Goal: Information Seeking & Learning: Learn about a topic

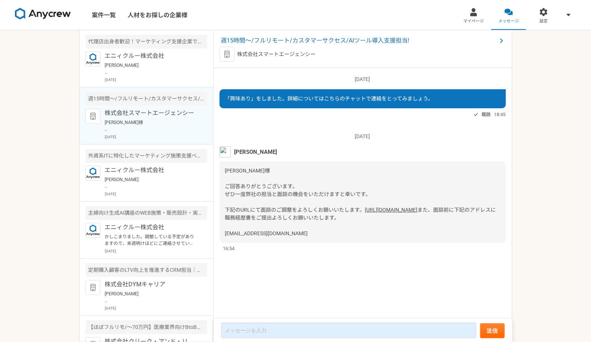
click at [165, 107] on article "週15時間〜/フルリモート/カスタマーサクセス/AIツール導入支援担当! 株式会社スマートエージェンシー [PERSON_NAME]様 ご回答ありがとうござい…" at bounding box center [146, 115] width 134 height 57
click at [296, 40] on span "週15時間〜/フルリモート/カスタマーサクセス/AIツール導入支援担当!" at bounding box center [359, 40] width 276 height 9
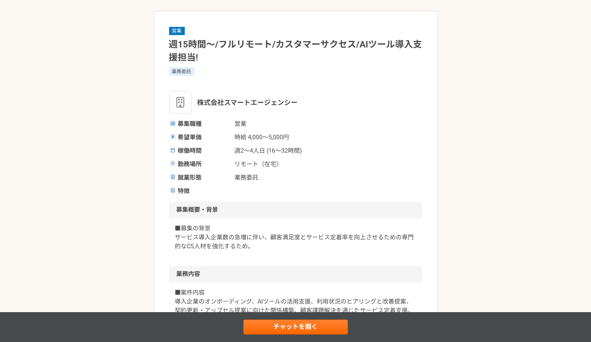
scroll to position [41, 0]
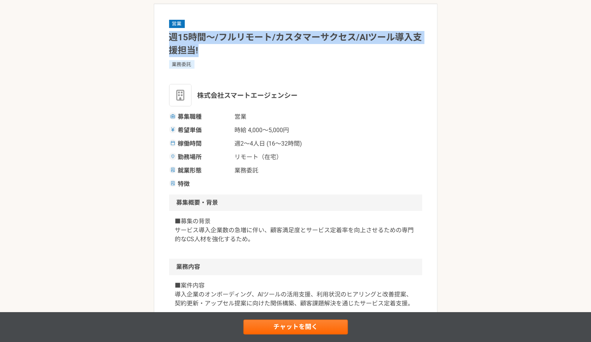
drag, startPoint x: 171, startPoint y: 35, endPoint x: 209, endPoint y: 49, distance: 40.5
click at [209, 49] on h1 "週15時間〜/フルリモート/カスタマーサクセス/AIツール導入支援担当!" at bounding box center [295, 44] width 253 height 26
copy h1 "週15時間〜/フルリモート/カスタマーサクセス/AIツール導入支援担当!"
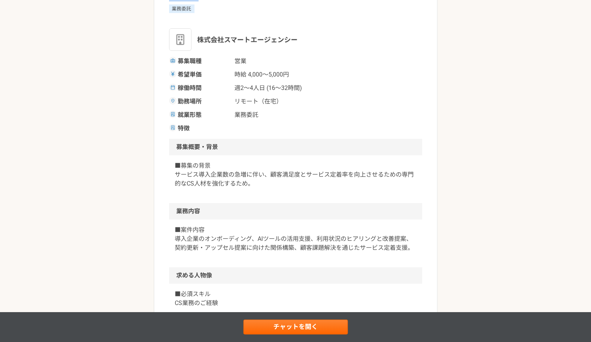
scroll to position [166, 0]
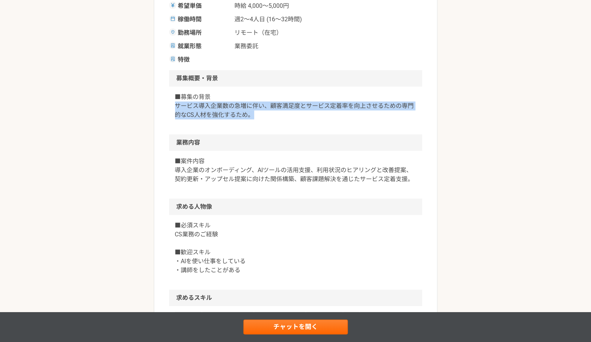
drag, startPoint x: 177, startPoint y: 106, endPoint x: 270, endPoint y: 124, distance: 94.5
click at [270, 124] on div "■募集の背景 サービス導入企業数の急増に伴い、顧客満足度とサービス定着率を向上させるための専門的なCS人材を強化するため。" at bounding box center [295, 111] width 253 height 48
copy p "サービス導入企業数の急増に伴い、顧客満足度とサービス定着率を向上させるための専門的なCS人材を強化するため。"
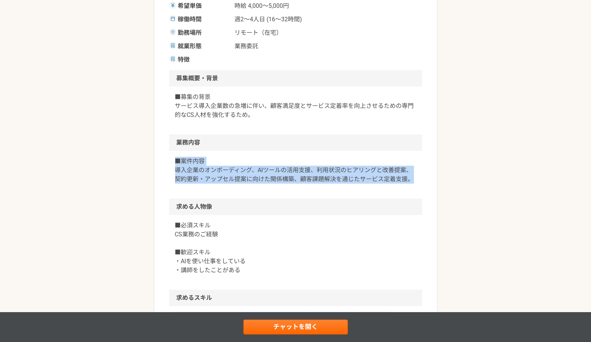
drag, startPoint x: 174, startPoint y: 158, endPoint x: 418, endPoint y: 174, distance: 244.9
click at [418, 174] on div "■案件内容 導入企業のオンボーディング、AIツールの活用支援、利用状況のヒアリングと改善提案、契約更新・アップセル提案に向けた関係構築、顧客課題解決を通じたサ…" at bounding box center [295, 175] width 253 height 48
copy p "■案件内容 導入企業のオンボーディング、AIツールの活用支援、利用状況のヒアリングと改善提案、契約更新・アップセル提案に向けた関係構築、顧客課題解決を通じたサ…"
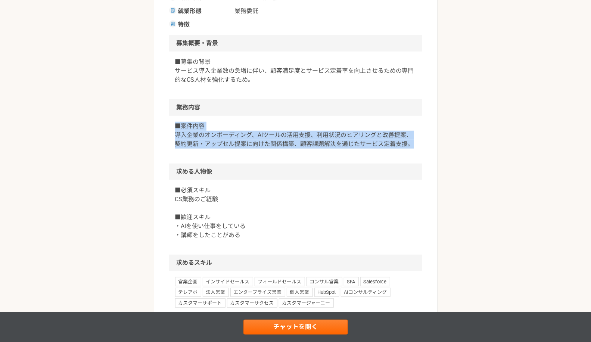
scroll to position [207, 0]
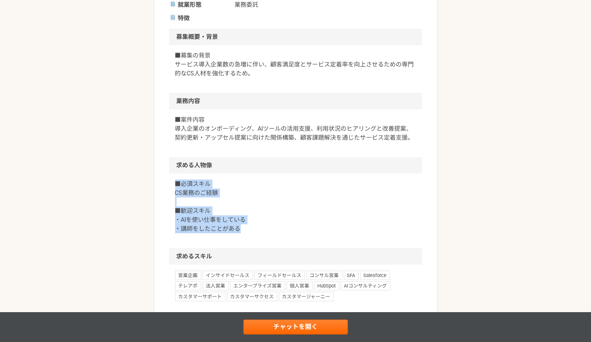
drag, startPoint x: 174, startPoint y: 182, endPoint x: 238, endPoint y: 225, distance: 76.9
click at [238, 225] on div "■必須スキル CS業務のご経験 ■歓迎スキル ・AIを使い仕事をしている ・講師をしたことがある" at bounding box center [295, 211] width 253 height 75
copy p "■必須スキル CS業務のご経験 ■歓迎スキル ・AIを使い仕事をしている ・講師をしたことがある"
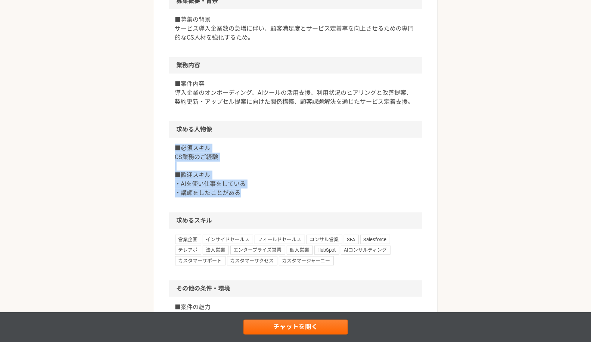
scroll to position [331, 0]
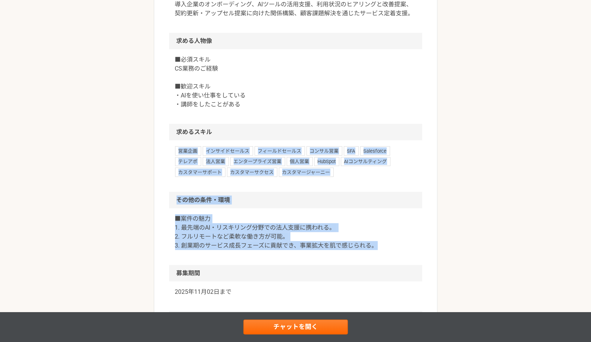
drag, startPoint x: 175, startPoint y: 146, endPoint x: 394, endPoint y: 251, distance: 242.7
click at [394, 251] on article "営業 週15時間〜/フルリモート/カスタマーサクセス/AIツール導入支援担当! 業務委託 株式会社スマートエージェンシー 募集職種 営業 希望単価 時給 4,…" at bounding box center [296, 55] width 284 height 683
copy article "営業企画 インサイドセールス フィールドセールス コンサル営業 SFA Salesforce テレアポ 法人営業 エンタープライズ営業 個人営業 HubSpo…"
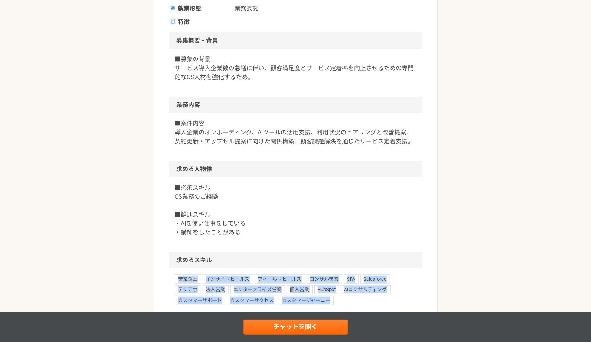
scroll to position [207, 0]
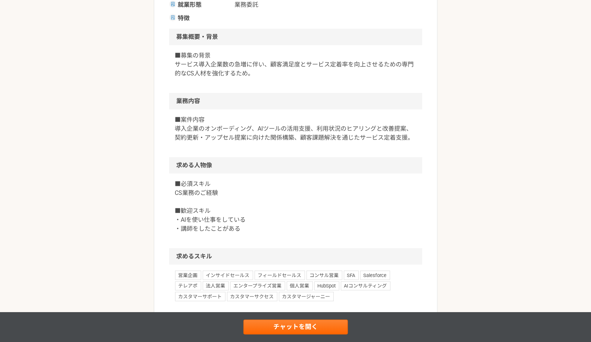
click at [234, 76] on p "■募集の背景 サービス導入企業数の急増に伴い、顧客満足度とサービス定着率を向上させるための専門的なCS人材を強化するため。" at bounding box center [295, 64] width 241 height 27
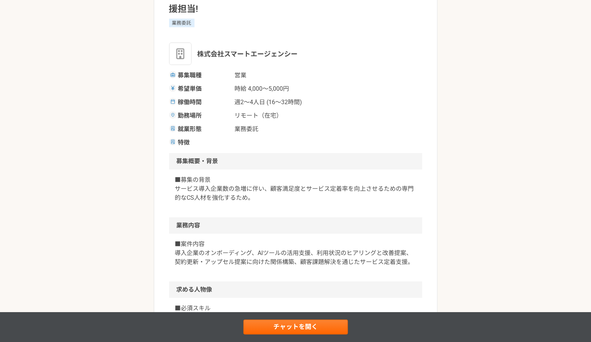
scroll to position [124, 0]
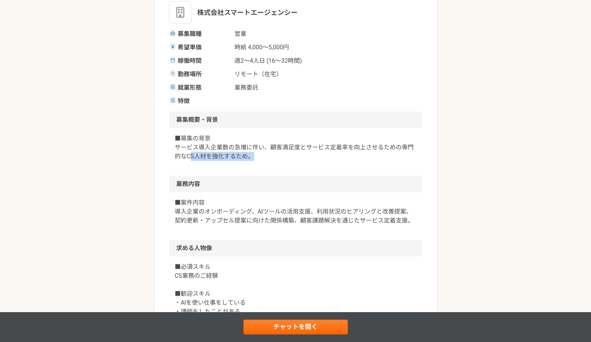
drag, startPoint x: 190, startPoint y: 159, endPoint x: 264, endPoint y: 157, distance: 73.5
click at [264, 157] on p "■募集の背景 サービス導入企業数の急増に伴い、顧客満足度とサービス定着率を向上させるための専門的なCS人材を強化するため。" at bounding box center [295, 147] width 241 height 27
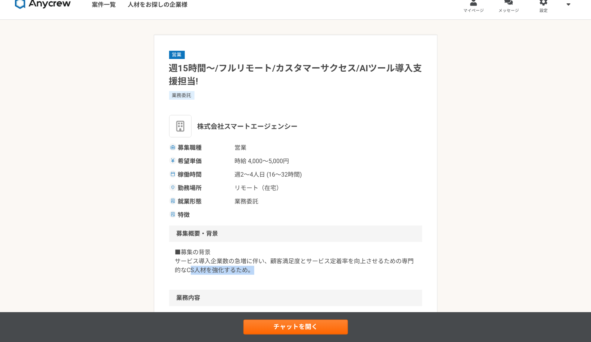
scroll to position [0, 0]
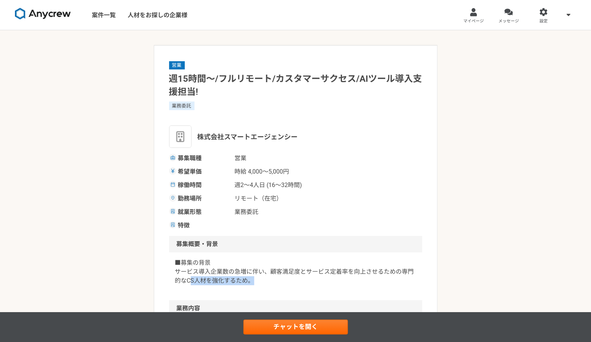
click at [47, 10] on img at bounding box center [43, 14] width 56 height 12
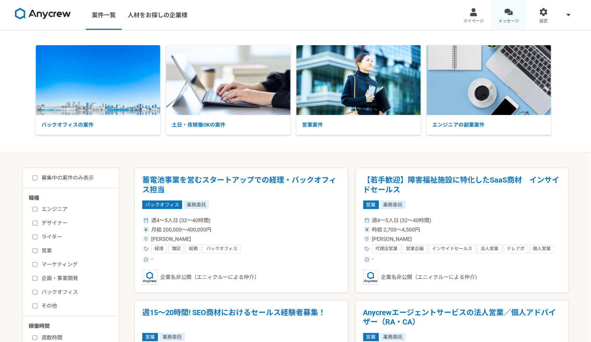
click at [507, 10] on div at bounding box center [508, 12] width 9 height 9
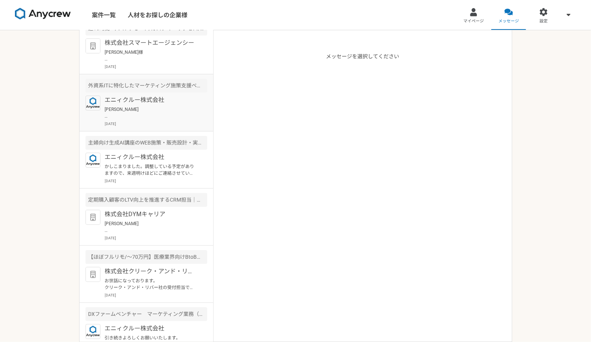
scroll to position [80, 0]
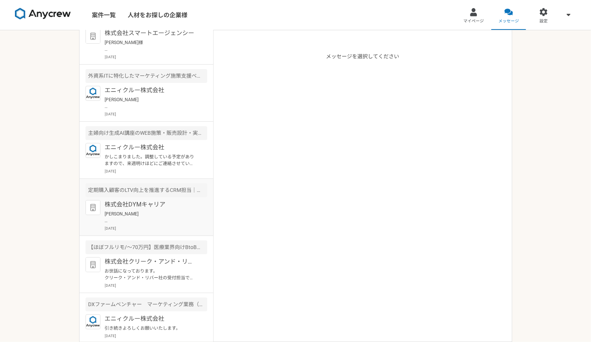
click at [161, 200] on p "株式会社DYMキャリア" at bounding box center [151, 204] width 92 height 9
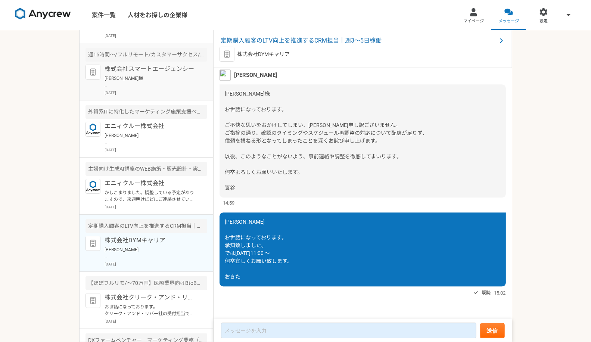
scroll to position [38, 0]
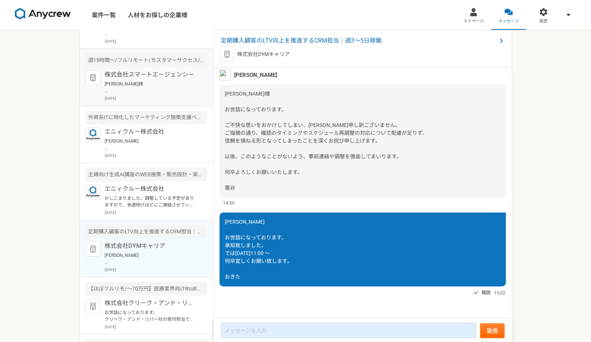
click at [151, 71] on p "株式会社スマートエージェンシー" at bounding box center [151, 74] width 92 height 9
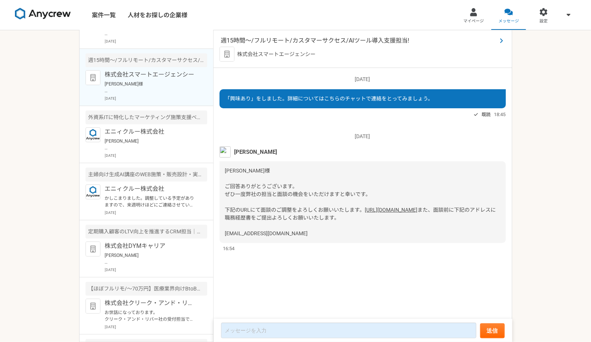
click at [309, 44] on span "週15時間〜/フルリモート/カスタマーサクセス/AIツール導入支援担当!" at bounding box center [359, 40] width 276 height 9
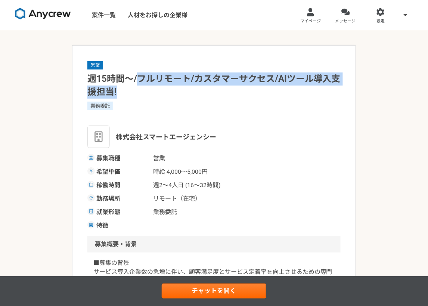
drag, startPoint x: 138, startPoint y: 79, endPoint x: 304, endPoint y: 94, distance: 166.8
click at [304, 94] on h1 "週15時間〜/フルリモート/カスタマーサクセス/AIツール導入支援担当!" at bounding box center [213, 85] width 253 height 26
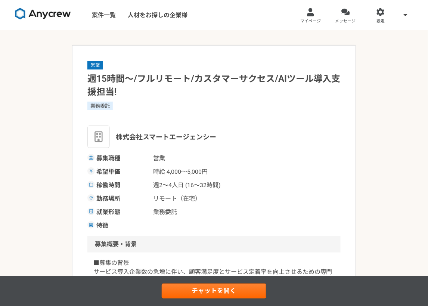
click at [280, 100] on div "営業 週15時間〜/フルリモート/カスタマーサクセス/AIツール導入支援担当! 業務委託 株式会社スマートエージェンシー 募集職種 営業 希望単価 時給 4,…" at bounding box center [213, 144] width 253 height 169
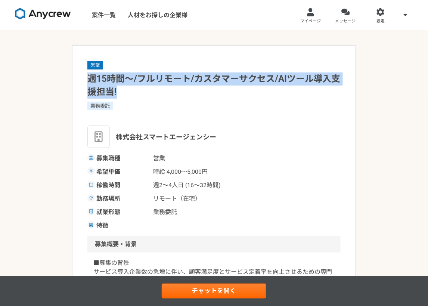
drag, startPoint x: 87, startPoint y: 80, endPoint x: 131, endPoint y: 89, distance: 44.6
click at [131, 89] on h1 "週15時間〜/フルリモート/カスタマーサクセス/AIツール導入支援担当!" at bounding box center [213, 85] width 253 height 26
drag, startPoint x: 118, startPoint y: 93, endPoint x: 75, endPoint y: 78, distance: 44.5
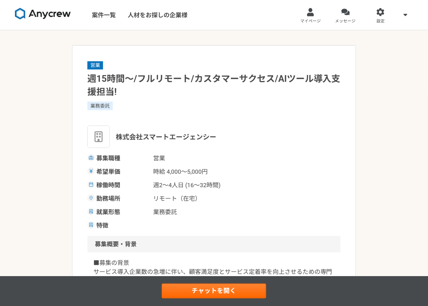
click at [223, 124] on div "営業 週15時間〜/フルリモート/カスタマーサクセス/AIツール導入支援担当! 業務委託 株式会社スマートエージェンシー 募集職種 営業 希望単価 時給 4,…" at bounding box center [213, 144] width 253 height 169
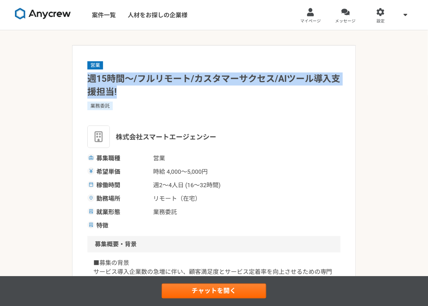
drag, startPoint x: 119, startPoint y: 88, endPoint x: 84, endPoint y: 77, distance: 36.9
click at [234, 74] on h1 "週15時間〜/フルリモート/カスタマーサクセス/AIツール導入支援担当!" at bounding box center [213, 85] width 253 height 26
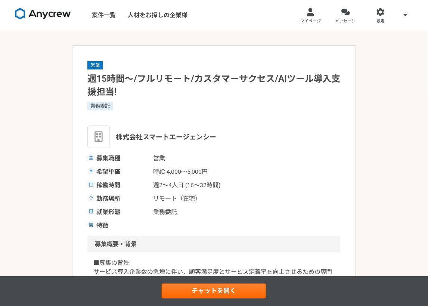
click at [149, 101] on div "業務委託" at bounding box center [213, 105] width 253 height 8
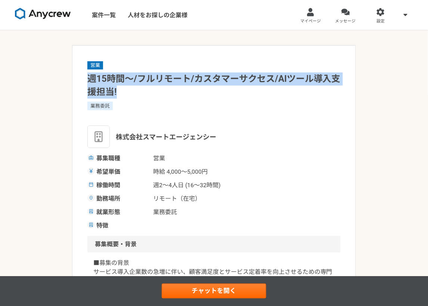
drag, startPoint x: 116, startPoint y: 93, endPoint x: 80, endPoint y: 83, distance: 37.7
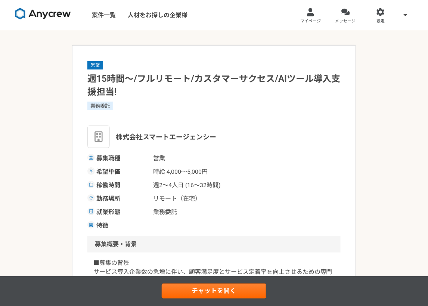
click at [221, 116] on div "業務委託" at bounding box center [213, 110] width 253 height 18
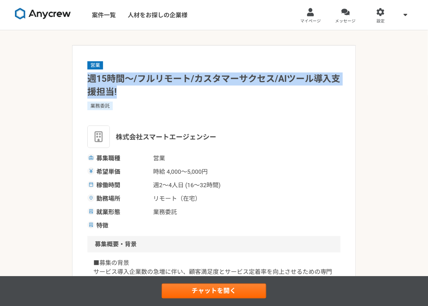
drag, startPoint x: 115, startPoint y: 90, endPoint x: 81, endPoint y: 81, distance: 35.1
click at [165, 90] on h1 "週15時間〜/フルリモート/カスタマーサクセス/AIツール導入支援担当!" at bounding box center [213, 85] width 253 height 26
drag, startPoint x: 119, startPoint y: 91, endPoint x: 83, endPoint y: 76, distance: 38.9
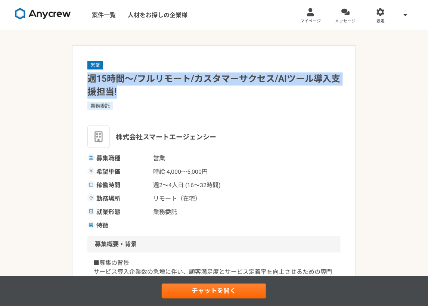
click at [123, 96] on h1 "週15時間〜/フルリモート/カスタマーサクセス/AIツール導入支援担当!" at bounding box center [213, 85] width 253 height 26
drag, startPoint x: 123, startPoint y: 96, endPoint x: 87, endPoint y: 83, distance: 37.9
click at [87, 83] on h1 "週15時間〜/フルリモート/カスタマーサクセス/AIツール導入支援担当!" at bounding box center [213, 85] width 253 height 26
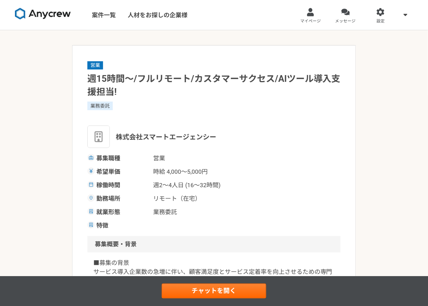
click at [147, 109] on div "業務委託" at bounding box center [213, 105] width 253 height 8
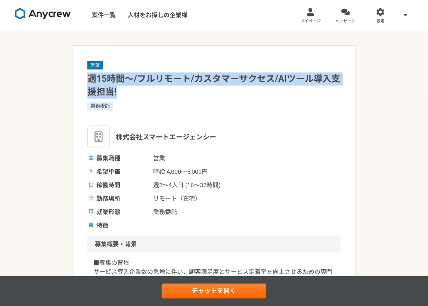
drag, startPoint x: 119, startPoint y: 90, endPoint x: 88, endPoint y: 78, distance: 32.8
click at [88, 78] on h1 "週15時間〜/フルリモート/カスタマーサクセス/AIツール導入支援担当!" at bounding box center [213, 85] width 253 height 26
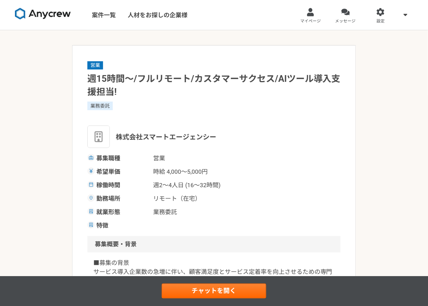
click at [136, 99] on div "営業 週15時間〜/フルリモート/カスタマーサクセス/AIツール導入支援担当! 業務委託 株式会社スマートエージェンシー 募集職種 営業 希望単価 時給 4,…" at bounding box center [213, 144] width 253 height 169
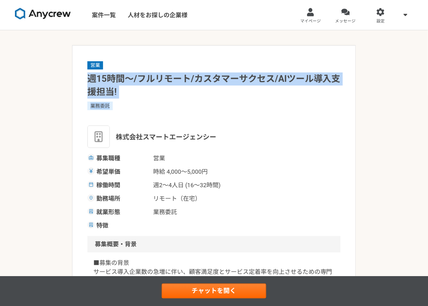
drag, startPoint x: 133, startPoint y: 100, endPoint x: 86, endPoint y: 79, distance: 51.4
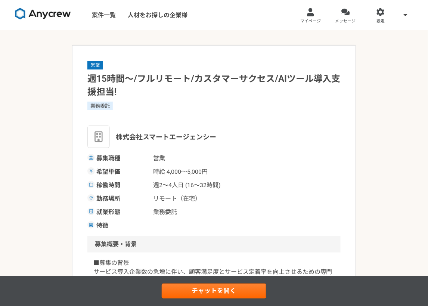
click at [142, 122] on div "営業 週15時間〜/フルリモート/カスタマーサクセス/AIツール導入支援担当! 業務委託 株式会社スマートエージェンシー 募集職種 営業 希望単価 時給 4,…" at bounding box center [213, 144] width 253 height 169
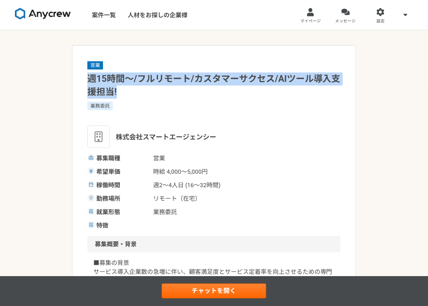
drag, startPoint x: 122, startPoint y: 86, endPoint x: 82, endPoint y: 79, distance: 40.6
click at [149, 87] on h1 "週15時間〜/フルリモート/カスタマーサクセス/AIツール導入支援担当!" at bounding box center [213, 85] width 253 height 26
